Goal: Register for event/course

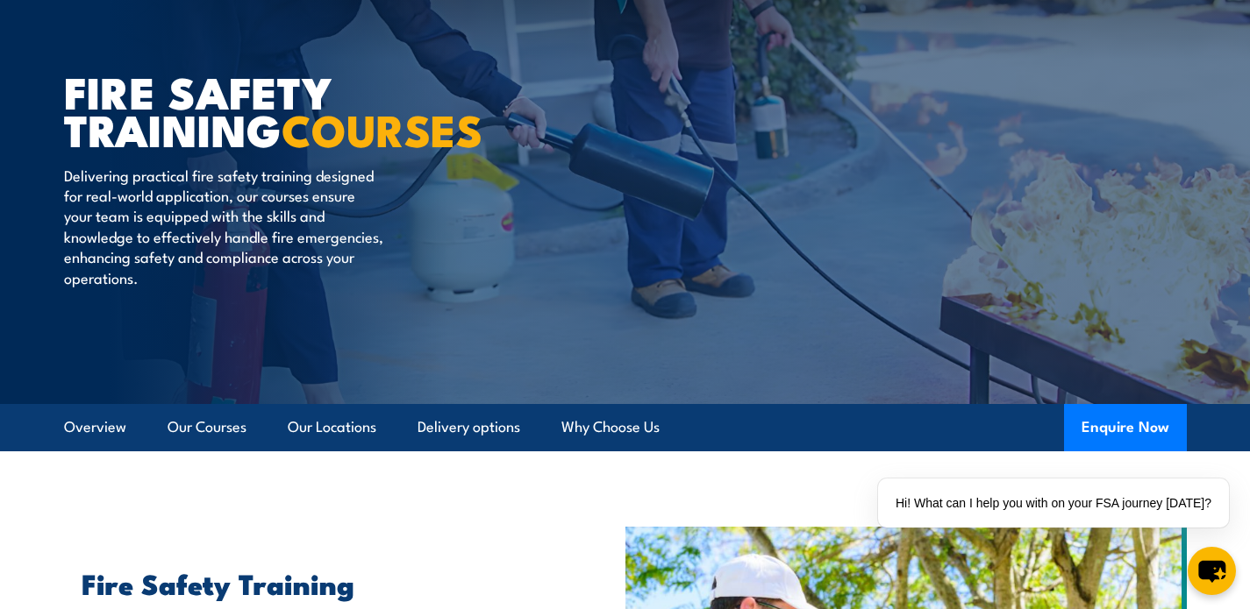
scroll to position [144, 0]
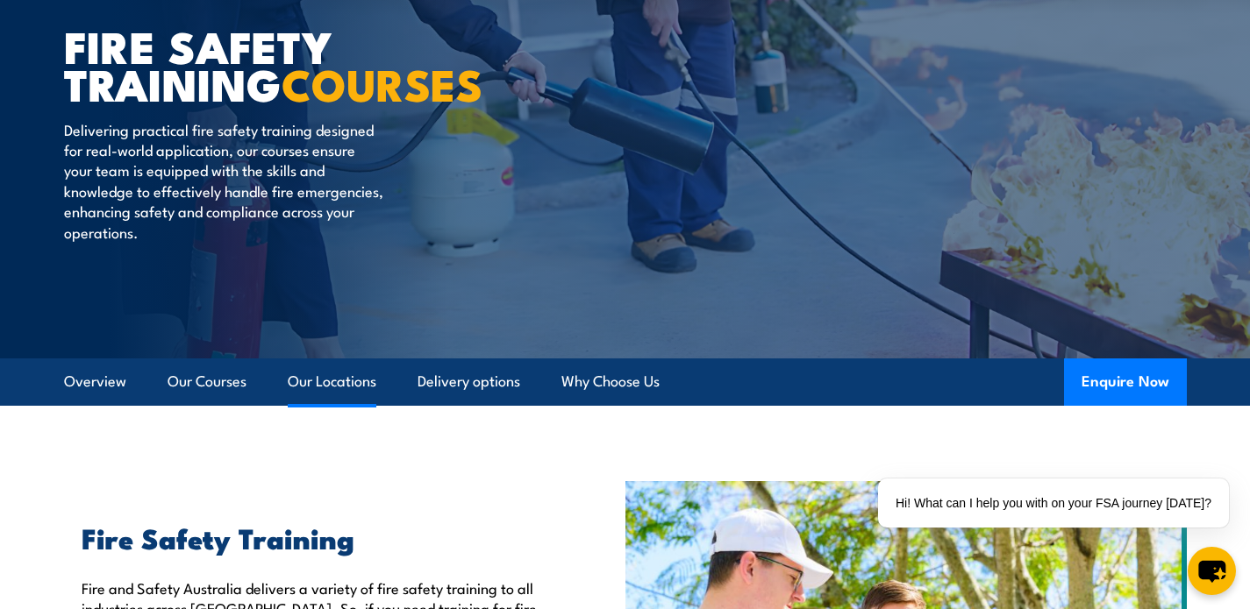
click at [335, 379] on link "Our Locations" at bounding box center [332, 382] width 89 height 46
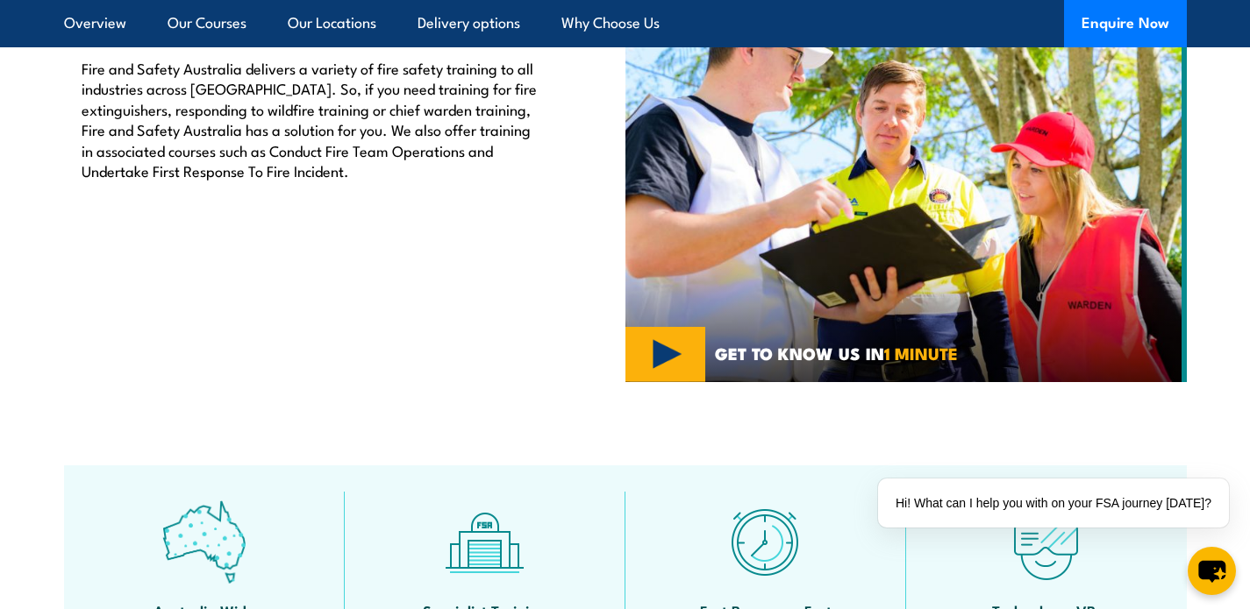
scroll to position [372, 0]
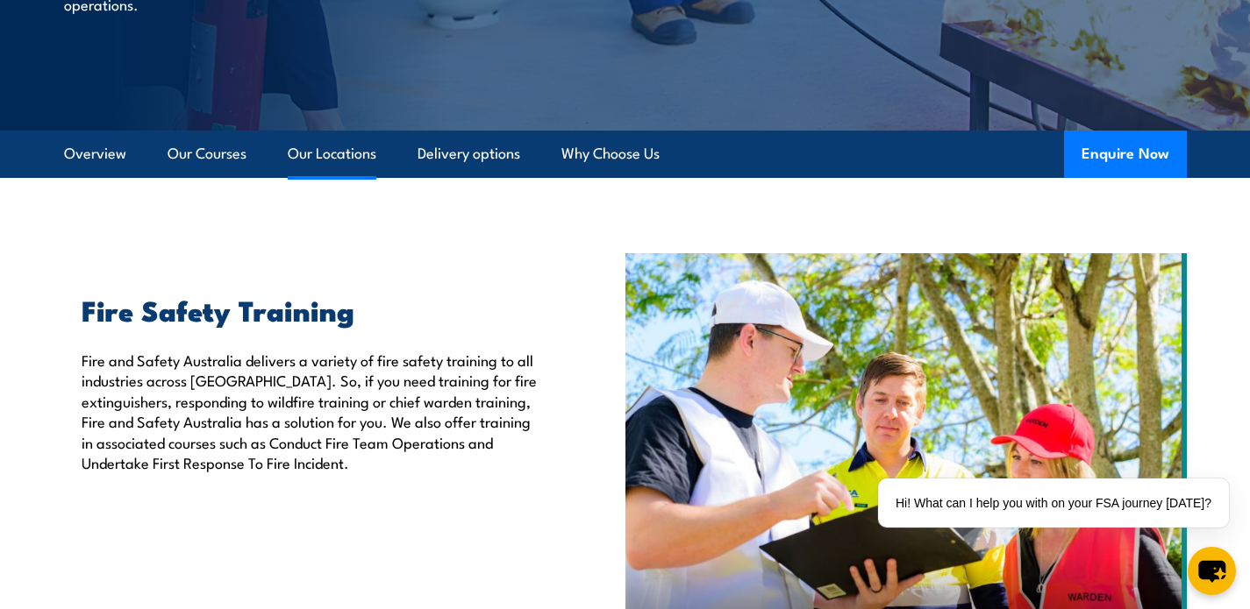
click at [333, 157] on link "Our Locations" at bounding box center [332, 154] width 89 height 46
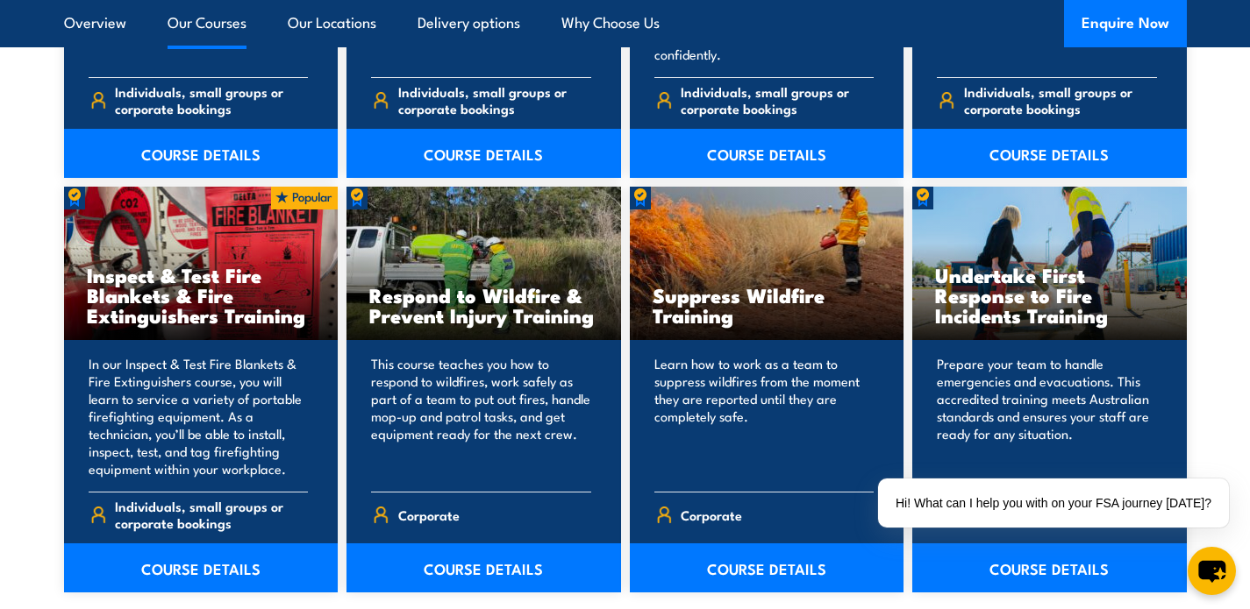
scroll to position [2768, 0]
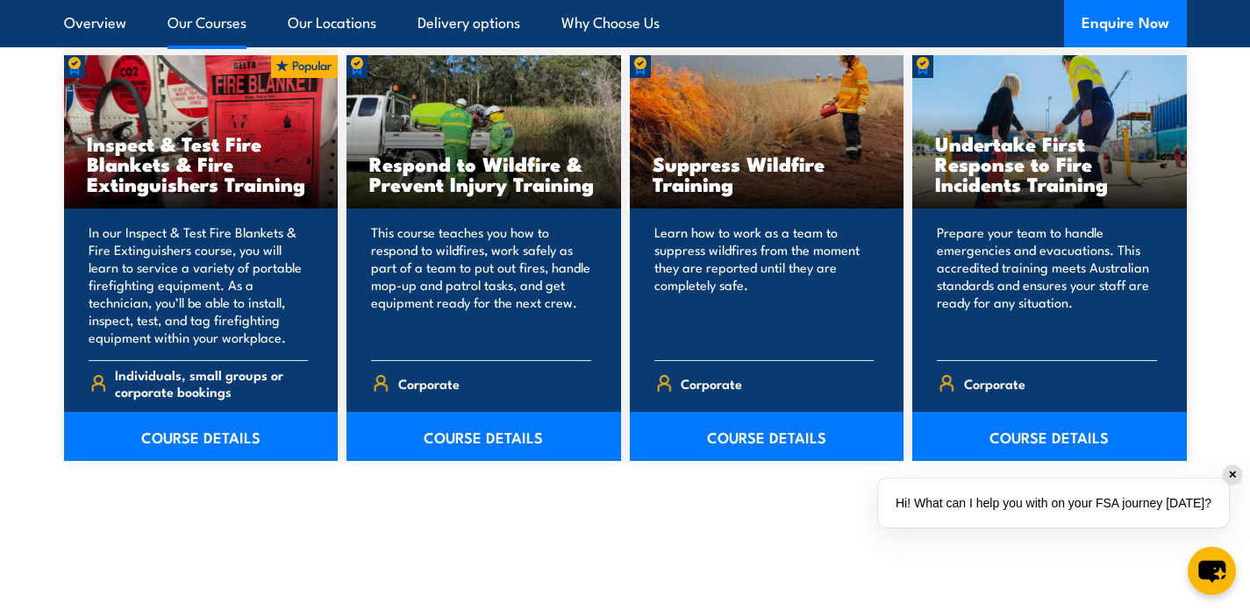
click at [1229, 474] on div "✕" at bounding box center [1231, 475] width 19 height 19
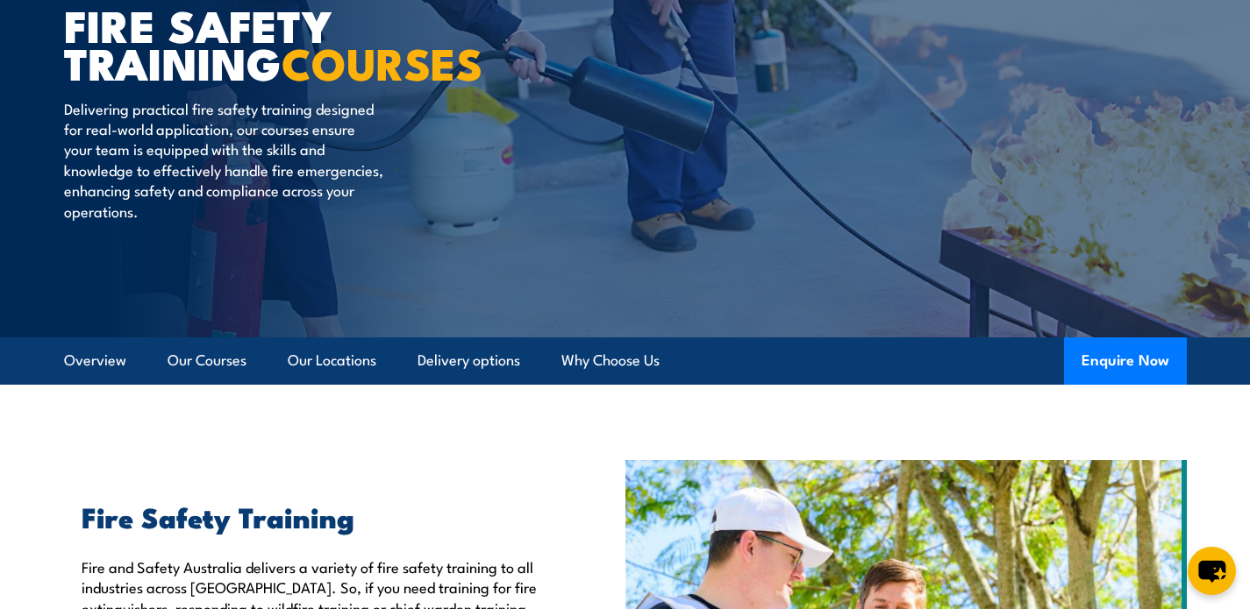
scroll to position [0, 0]
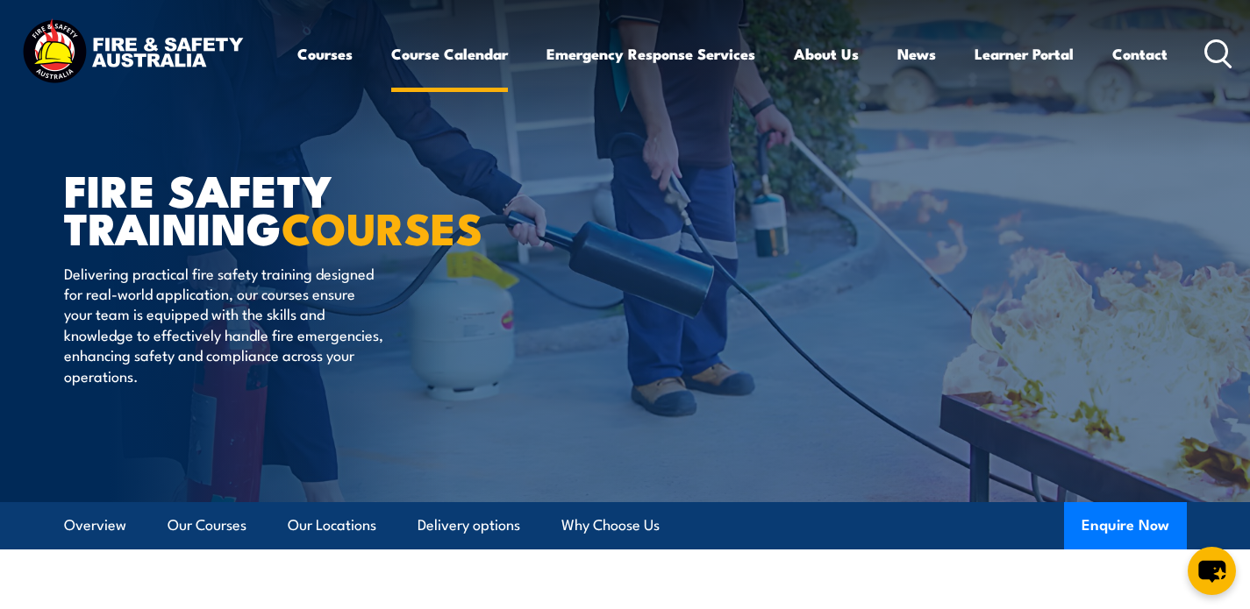
click at [459, 59] on link "Course Calendar" at bounding box center [449, 54] width 117 height 46
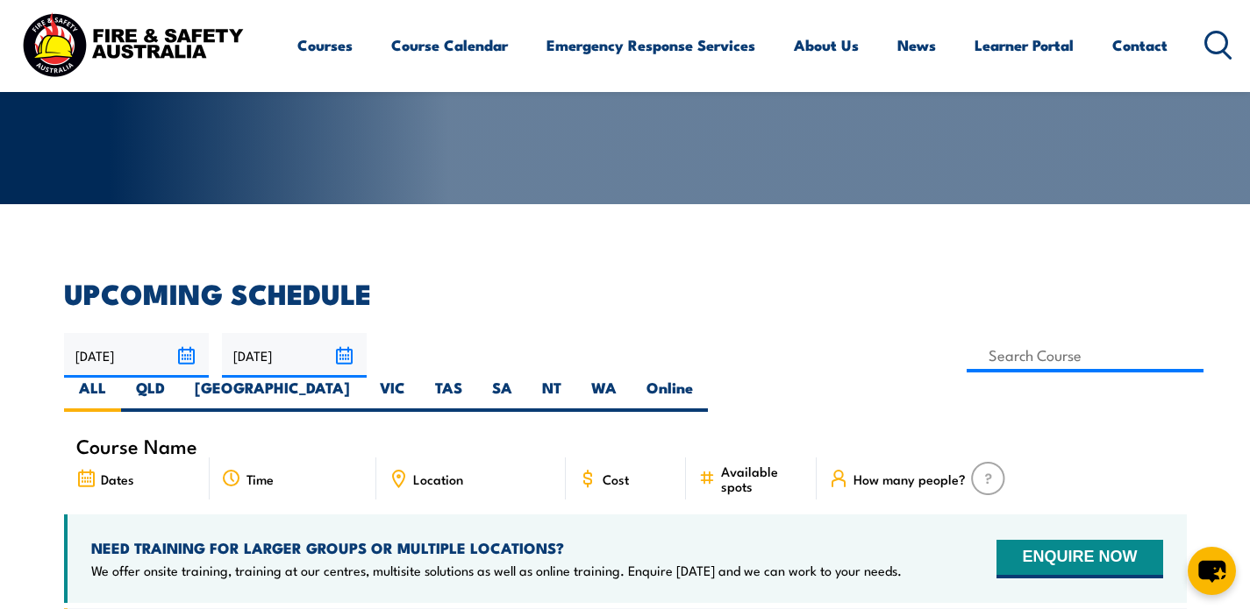
scroll to position [498, 0]
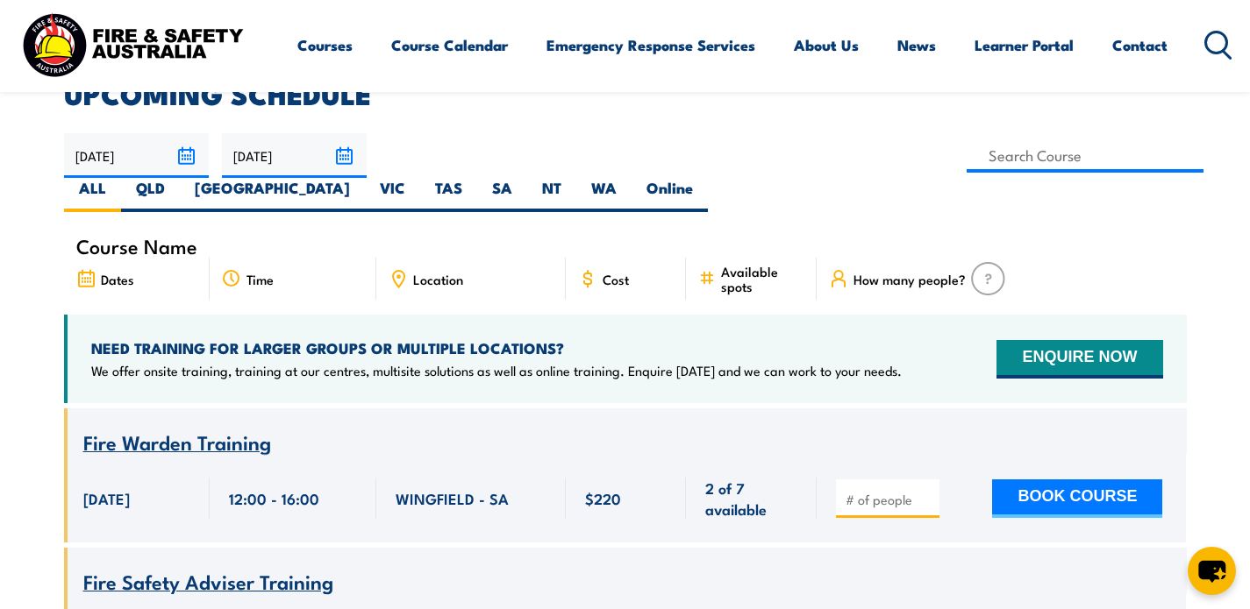
click at [428, 272] on span "Location" at bounding box center [438, 279] width 50 height 15
click at [365, 178] on label "[GEOGRAPHIC_DATA]" at bounding box center [272, 195] width 185 height 34
click at [361, 178] on input "[GEOGRAPHIC_DATA]" at bounding box center [355, 183] width 11 height 11
radio input "true"
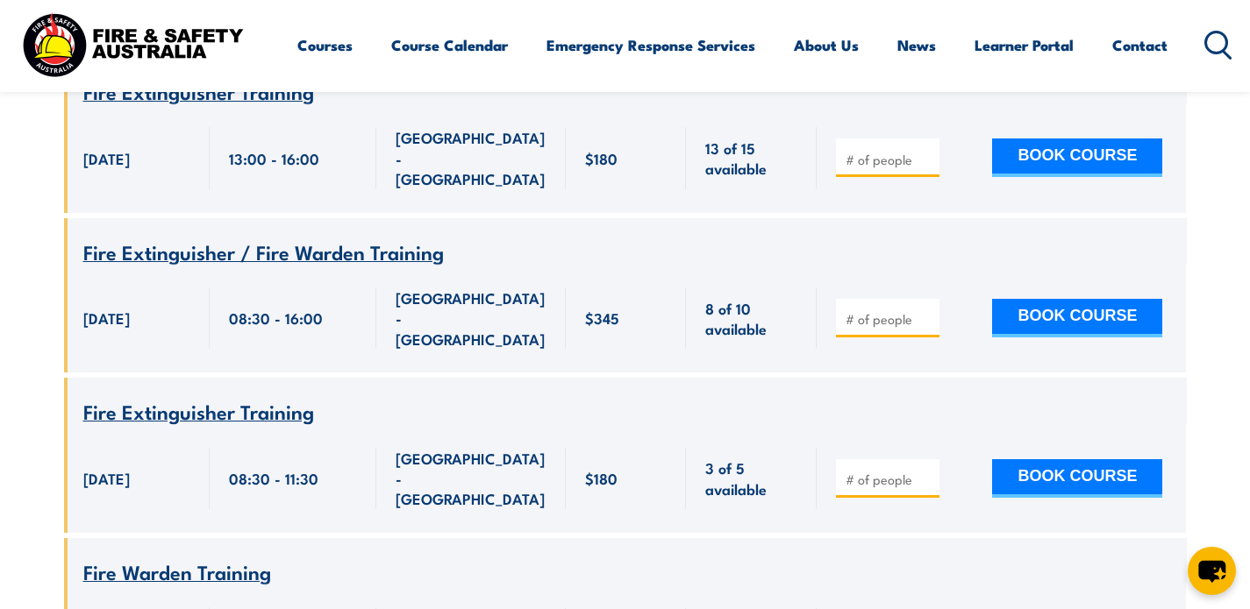
scroll to position [1390, 0]
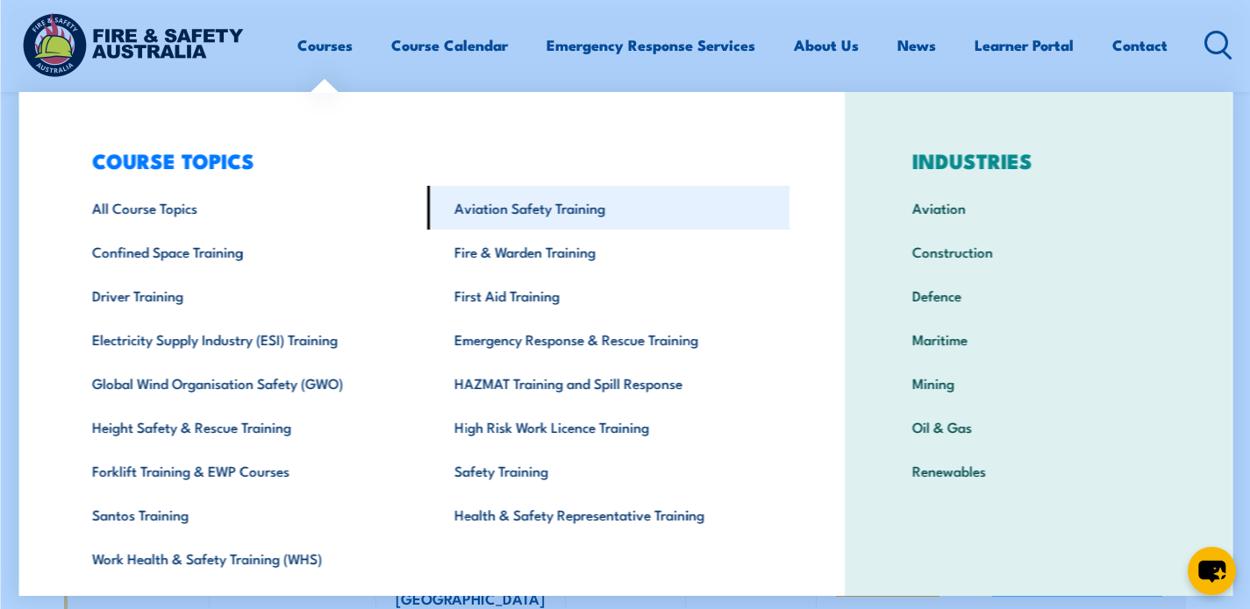
click at [541, 206] on link "Aviation Safety Training" at bounding box center [607, 208] width 362 height 44
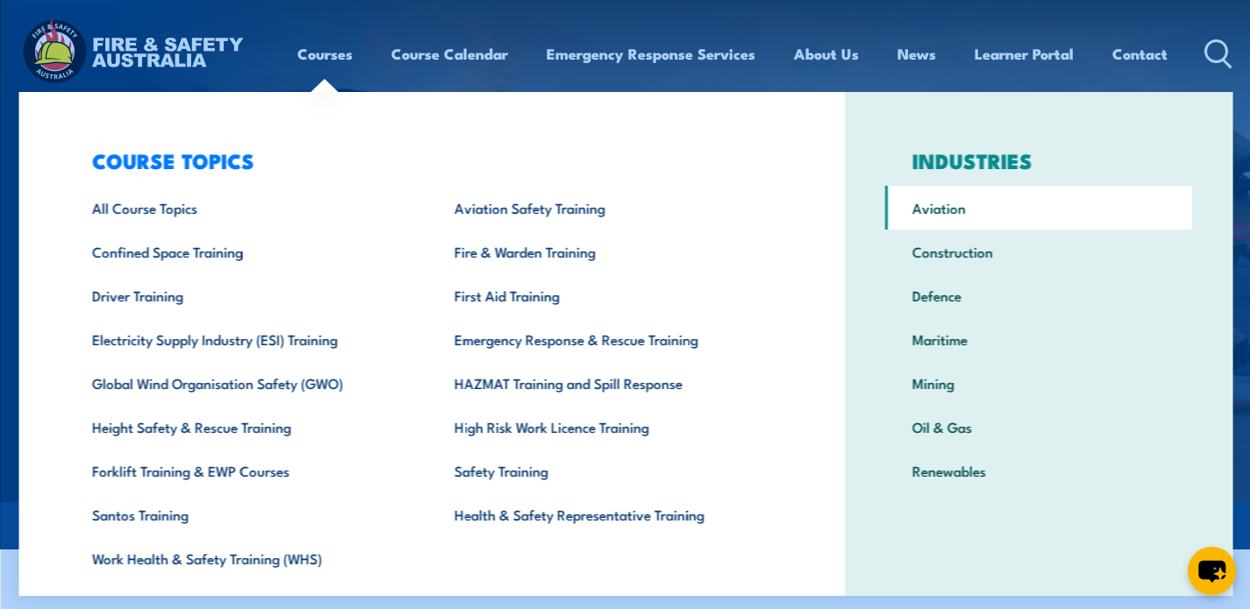
click at [928, 212] on link "Aviation" at bounding box center [1038, 208] width 307 height 44
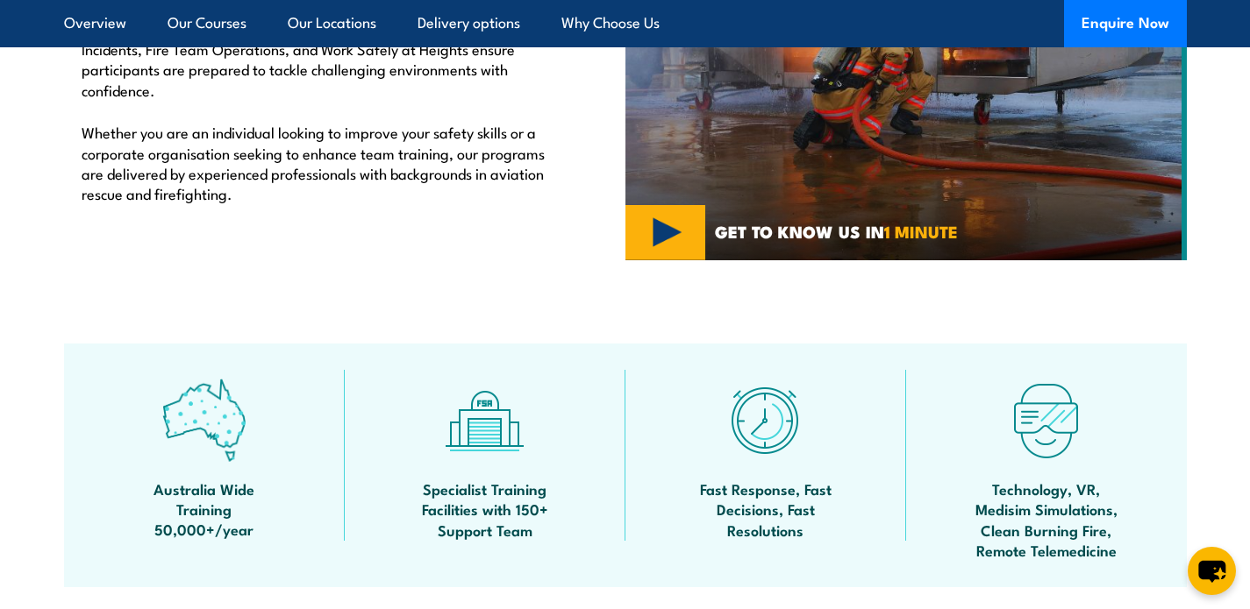
scroll to position [553, 0]
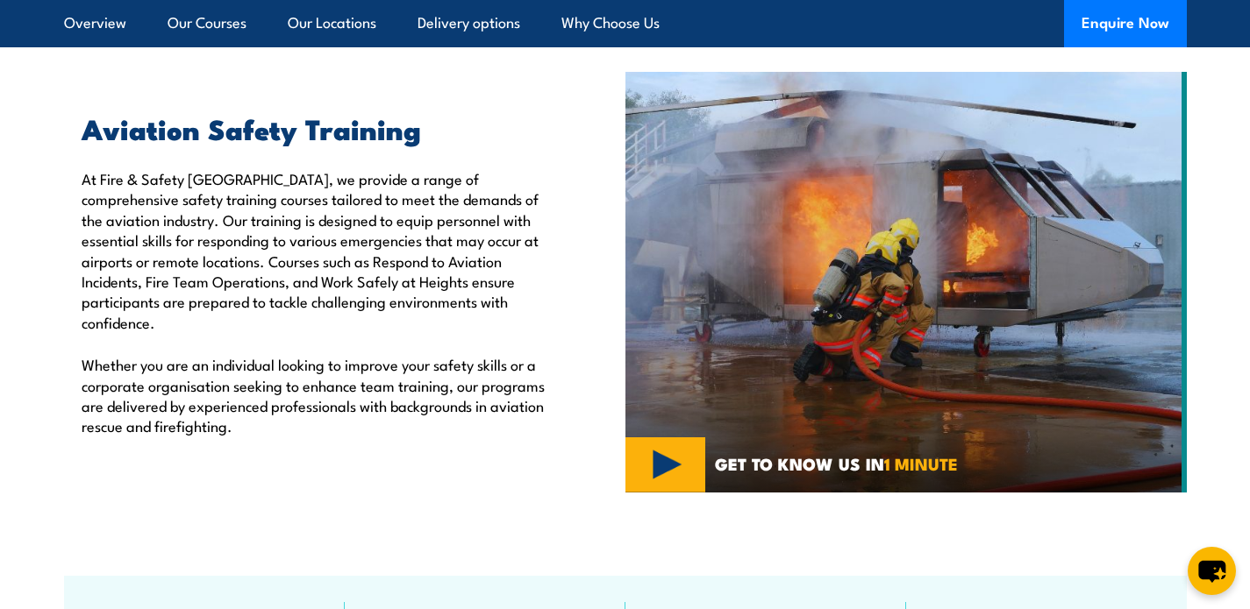
click at [682, 472] on img at bounding box center [905, 282] width 561 height 421
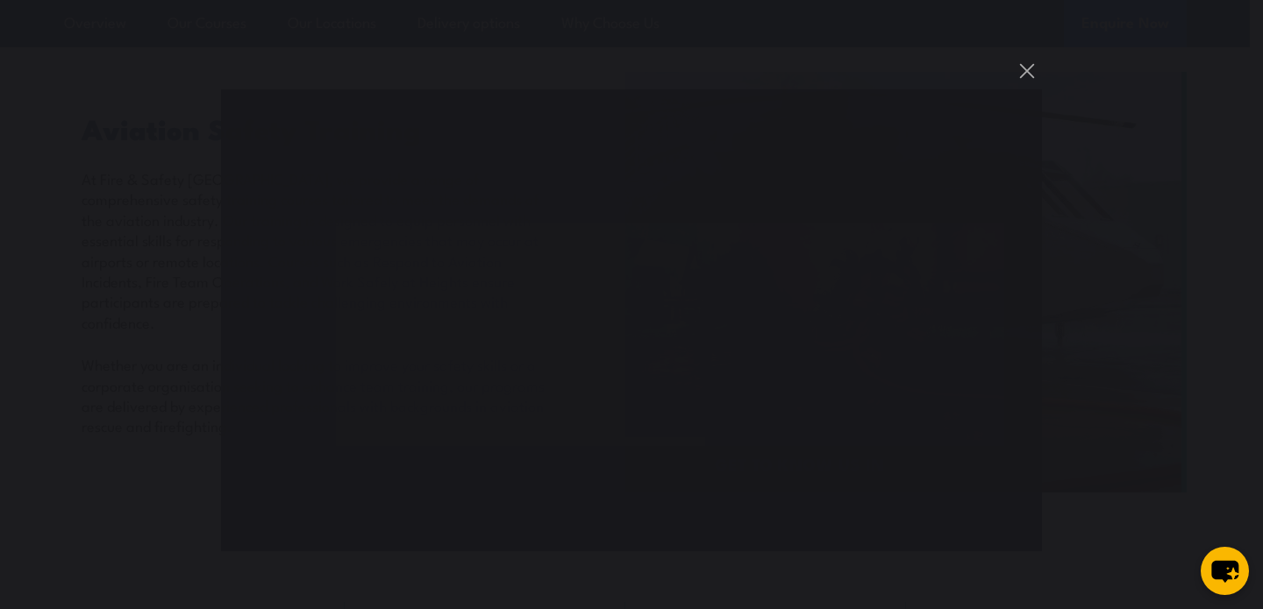
click at [120, 480] on div "You can close this modal content with the ESC key" at bounding box center [631, 304] width 1263 height 609
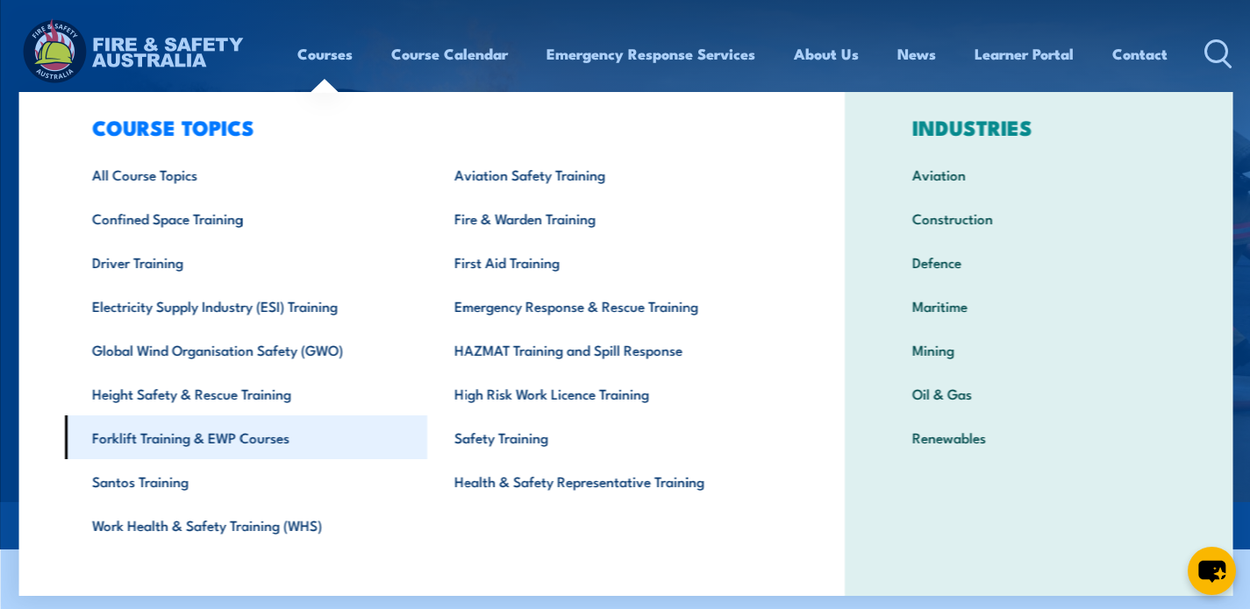
scroll to position [45, 0]
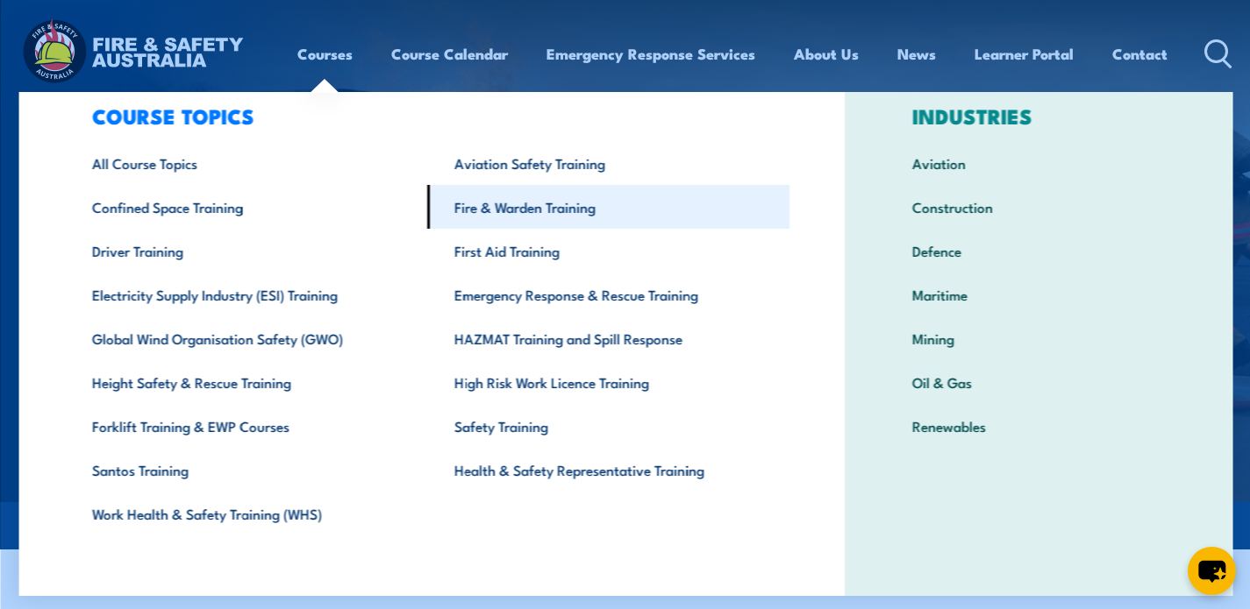
click at [545, 211] on link "Fire & Warden Training" at bounding box center [607, 207] width 362 height 44
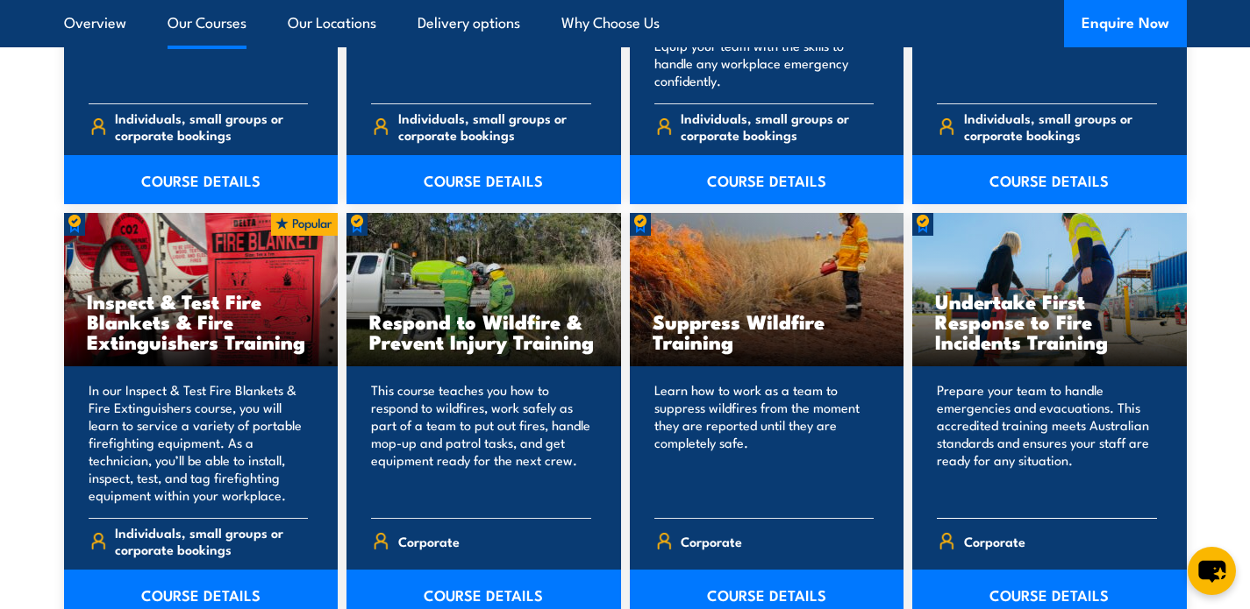
scroll to position [2654, 0]
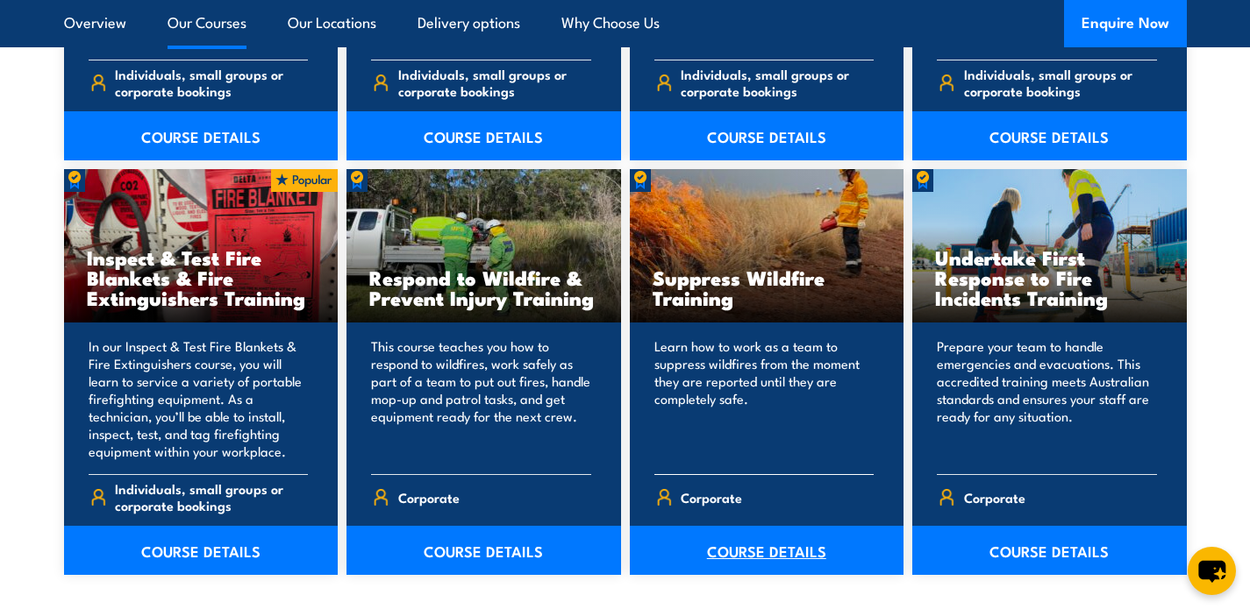
click at [747, 551] on link "COURSE DETAILS" at bounding box center [767, 550] width 274 height 49
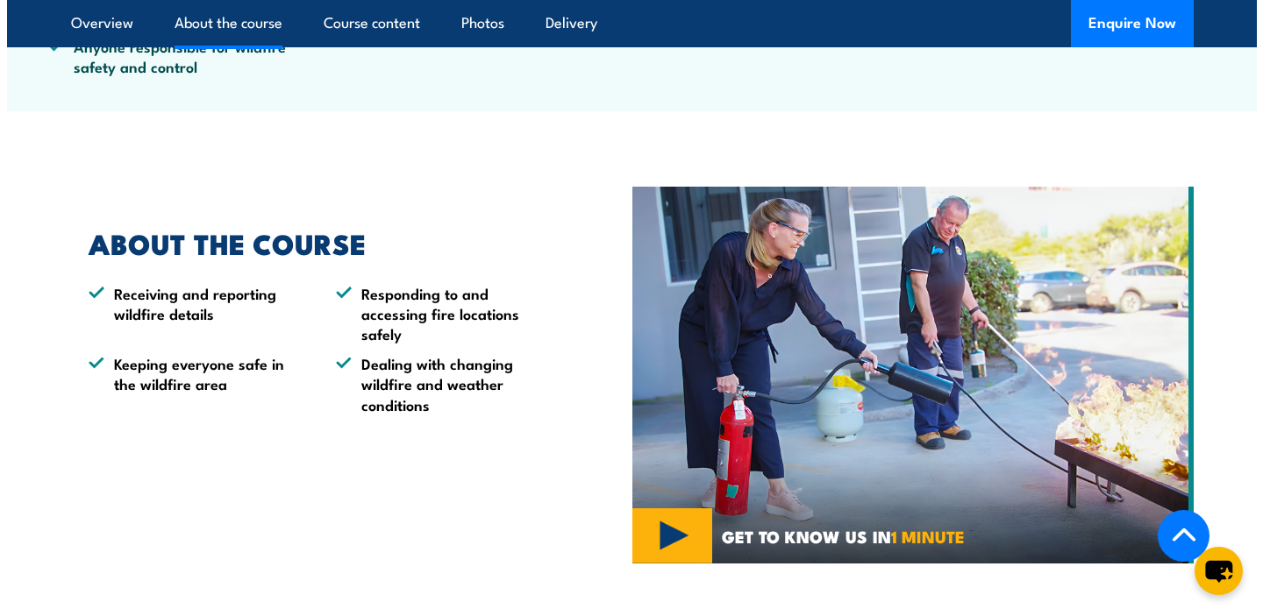
scroll to position [845, 0]
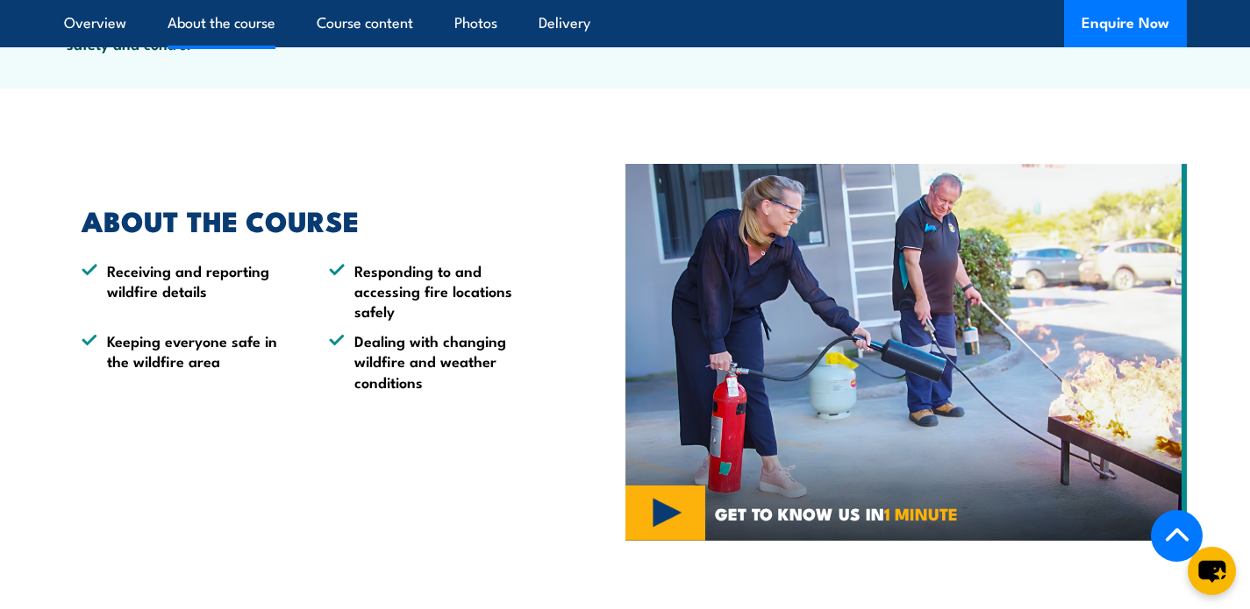
click at [625, 506] on img at bounding box center [905, 352] width 561 height 377
